Goal: Task Accomplishment & Management: Manage account settings

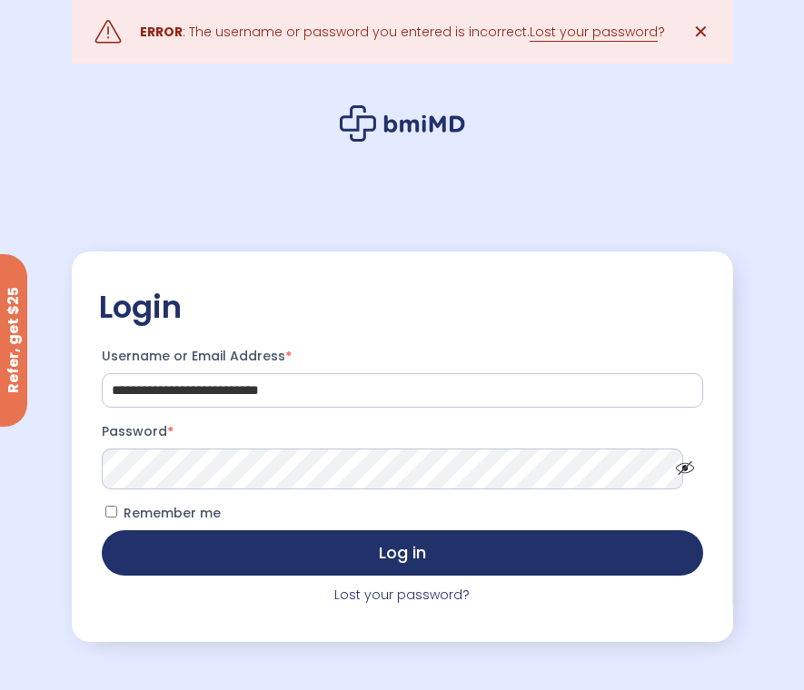
click at [682, 466] on span at bounding box center [681, 464] width 26 height 14
click at [585, 506] on p "Remember me Log in" at bounding box center [402, 538] width 607 height 81
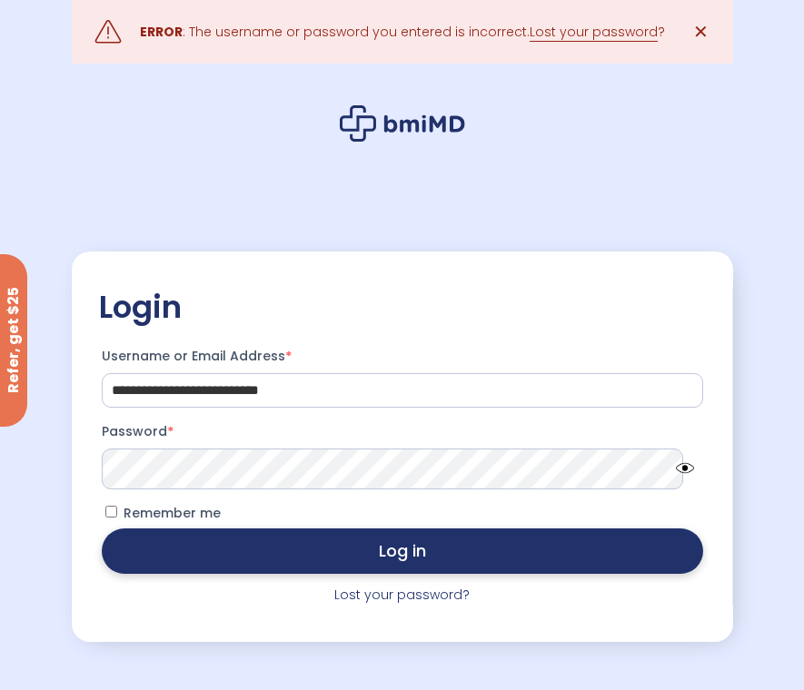
click at [611, 543] on button "Log in" at bounding box center [402, 551] width 601 height 45
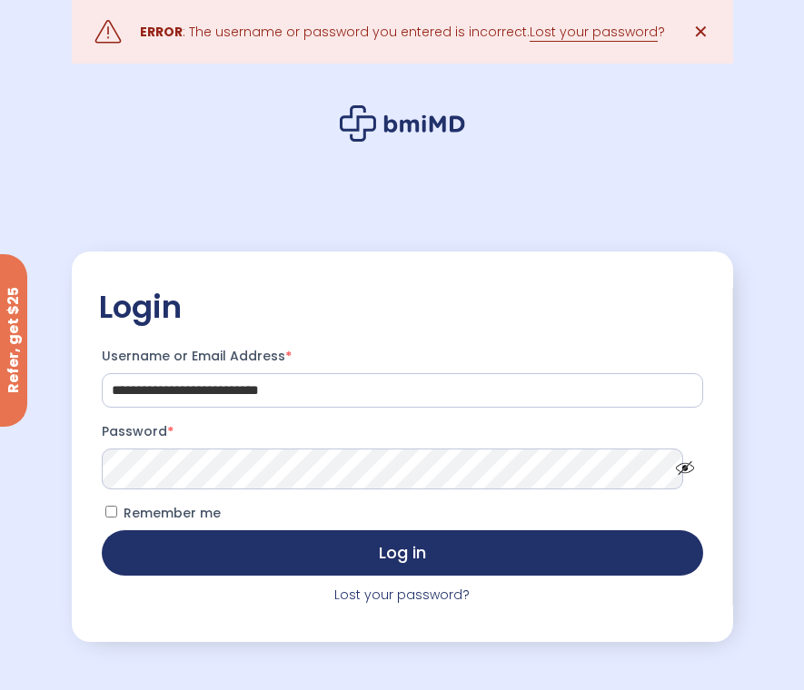
click at [680, 471] on span at bounding box center [681, 464] width 26 height 14
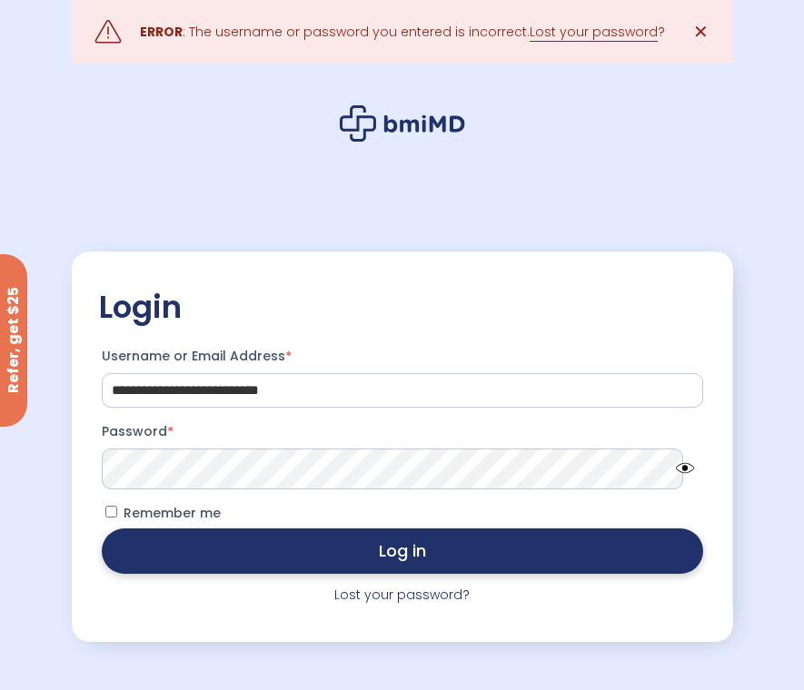
click at [528, 563] on button "Log in" at bounding box center [402, 551] width 601 height 45
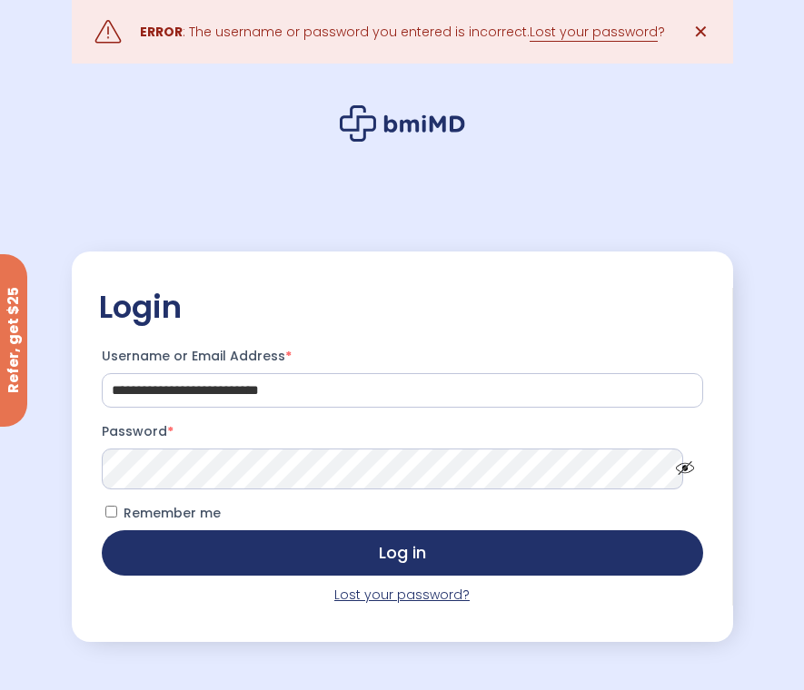
click at [415, 598] on link "Lost your password?" at bounding box center [401, 595] width 135 height 18
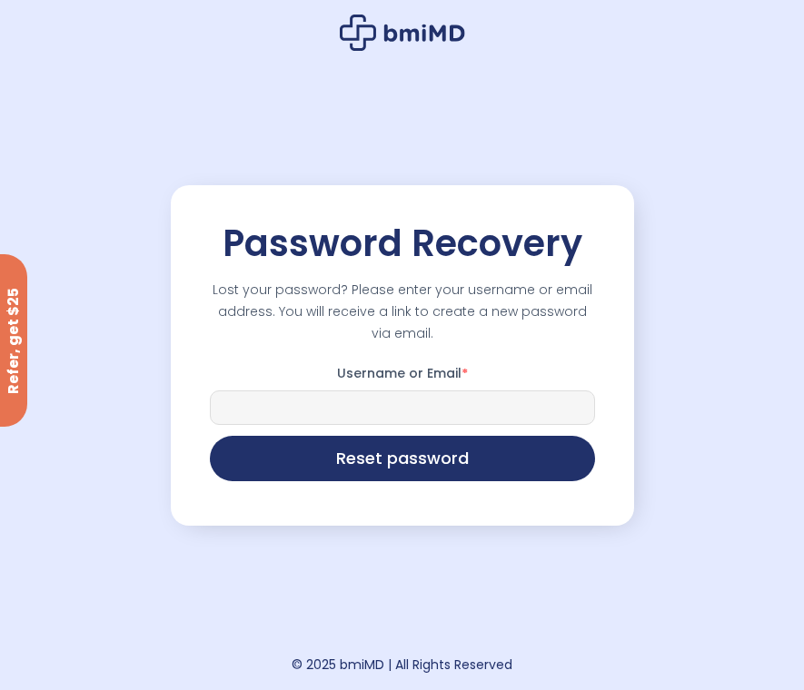
click at [415, 396] on input "Username or Email *" at bounding box center [402, 408] width 385 height 35
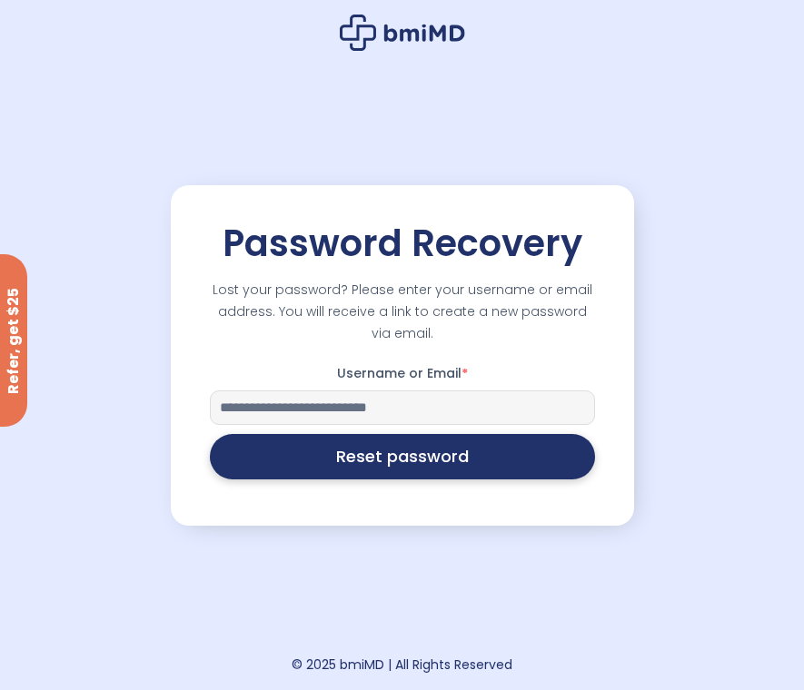
type input "**********"
click at [460, 468] on button "Reset password" at bounding box center [402, 456] width 385 height 45
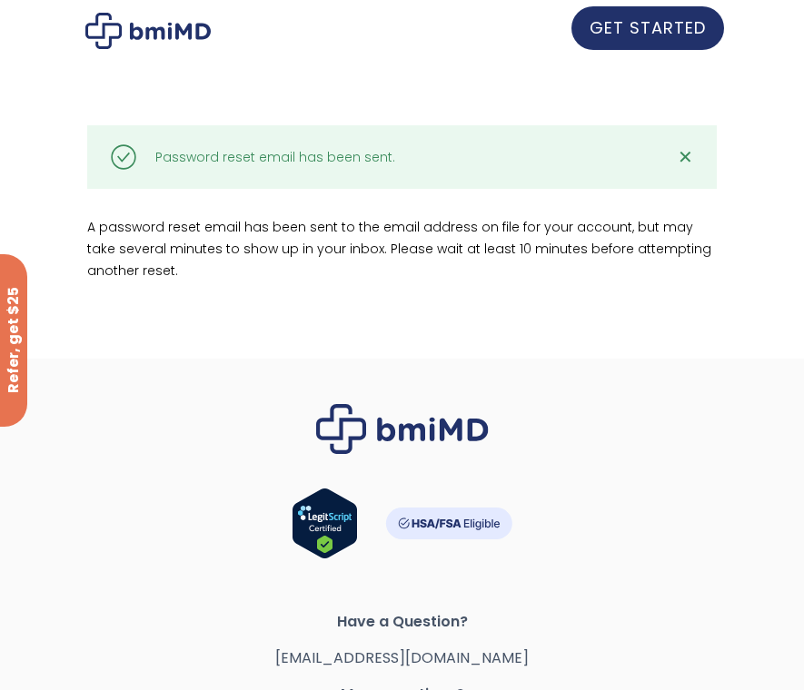
click at [606, 48] on link "GET STARTED" at bounding box center [647, 28] width 153 height 44
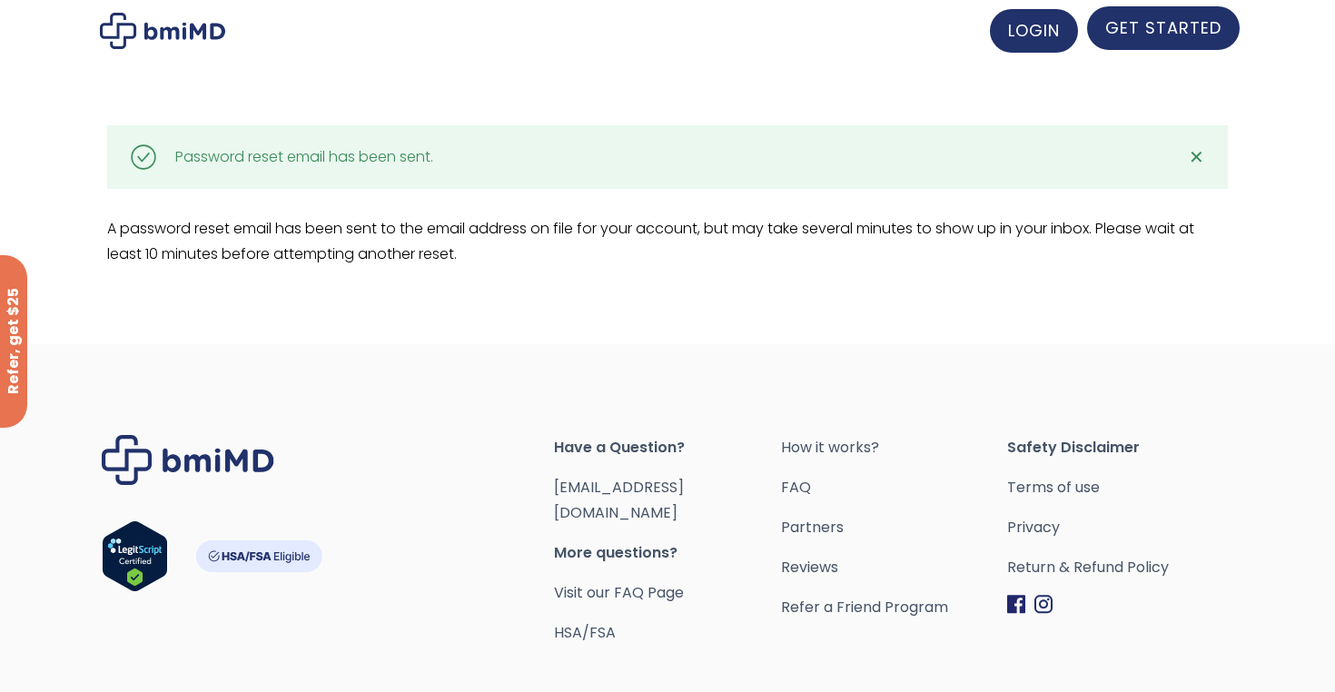
click at [1170, 24] on span "GET STARTED" at bounding box center [1164, 27] width 116 height 23
